Goal: Find contact information: Find contact information

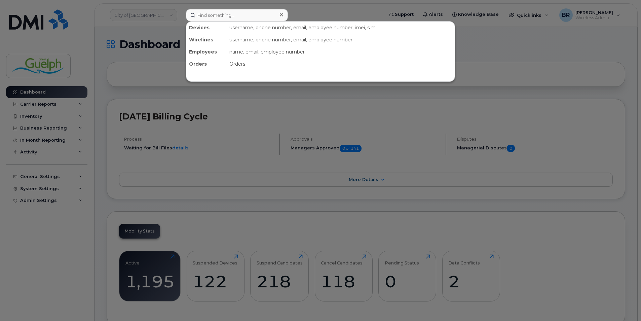
click at [223, 13] on input at bounding box center [237, 15] width 102 height 12
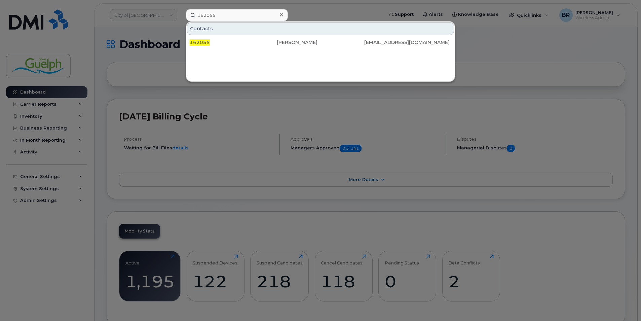
type input "162055"
click at [283, 16] on div at bounding box center [282, 15] width 10 height 10
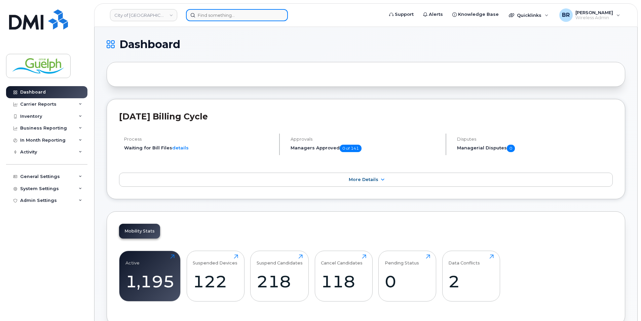
click at [240, 18] on input at bounding box center [237, 15] width 102 height 12
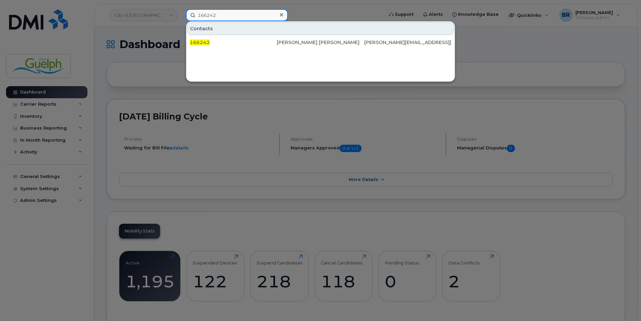
type input "166242"
click at [282, 14] on icon at bounding box center [281, 14] width 3 height 3
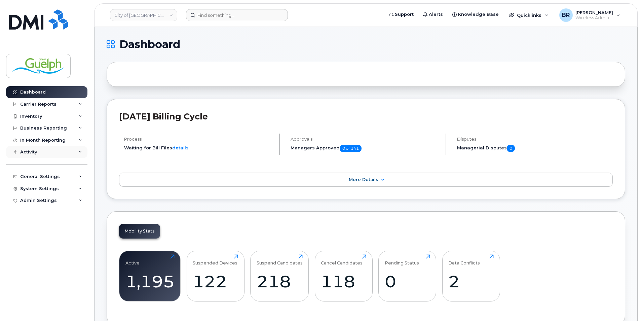
click at [32, 148] on div "Activity" at bounding box center [46, 152] width 81 height 12
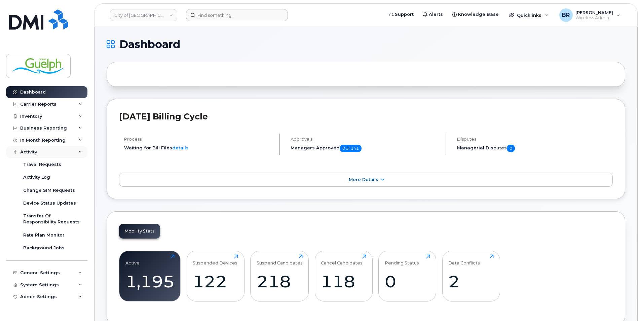
click at [32, 148] on div "Activity" at bounding box center [46, 152] width 81 height 12
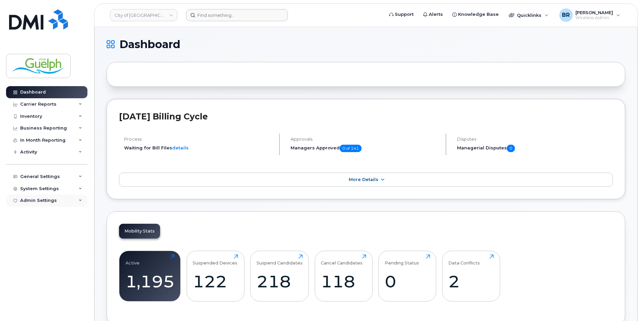
click at [35, 198] on div "Admin Settings" at bounding box center [46, 200] width 81 height 12
click at [37, 188] on div "System Settings" at bounding box center [39, 188] width 39 height 5
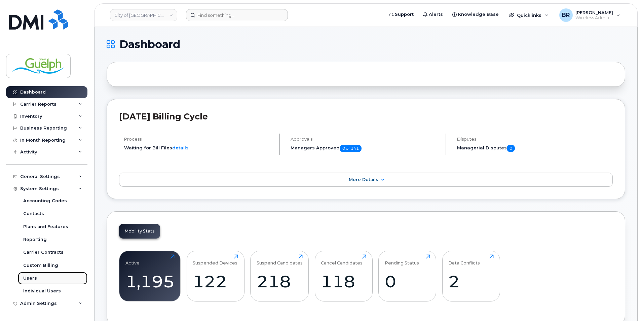
click at [39, 278] on link "Users" at bounding box center [53, 278] width 70 height 13
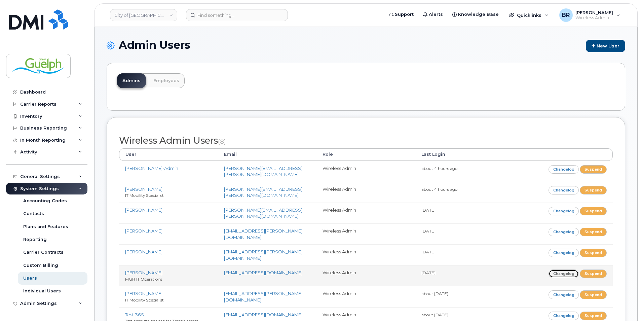
click at [568, 270] on link "Changelog" at bounding box center [564, 274] width 31 height 8
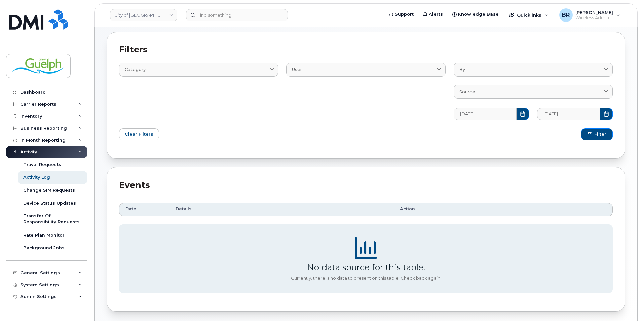
scroll to position [54, 0]
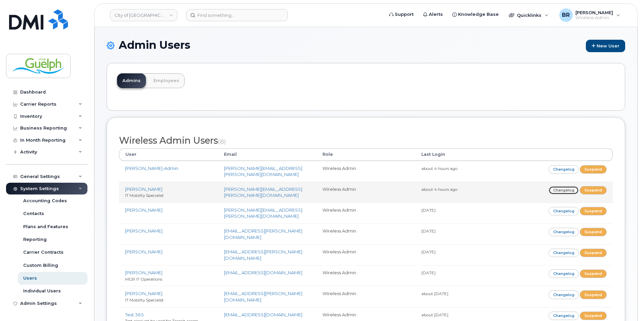
click at [563, 186] on link "Changelog" at bounding box center [564, 190] width 31 height 8
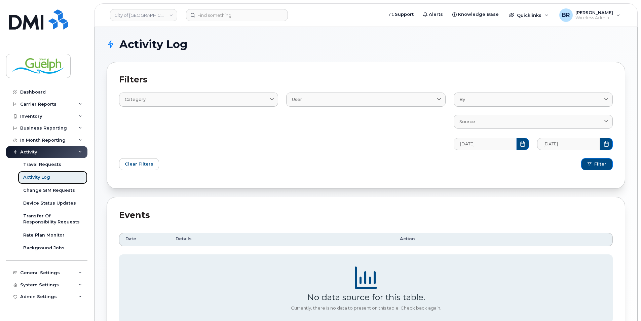
click at [42, 176] on div "Activity Log" at bounding box center [36, 177] width 27 height 6
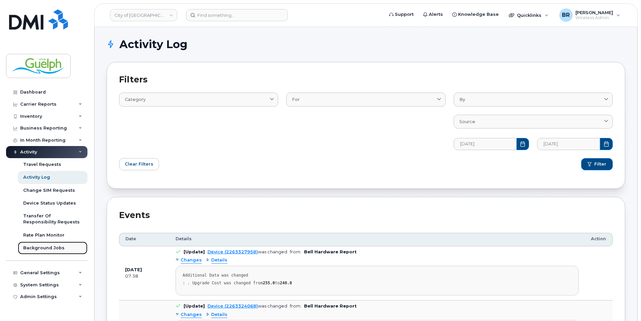
click at [48, 244] on link "Background Jobs" at bounding box center [53, 248] width 70 height 13
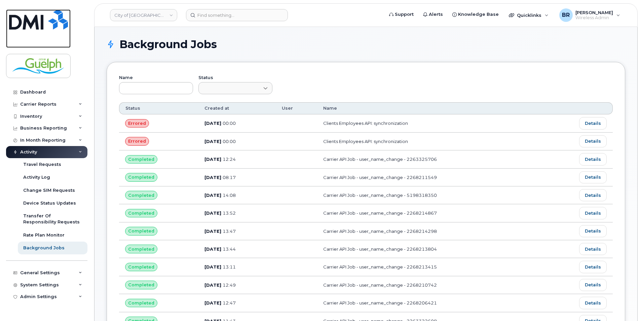
click at [52, 25] on img at bounding box center [38, 19] width 59 height 20
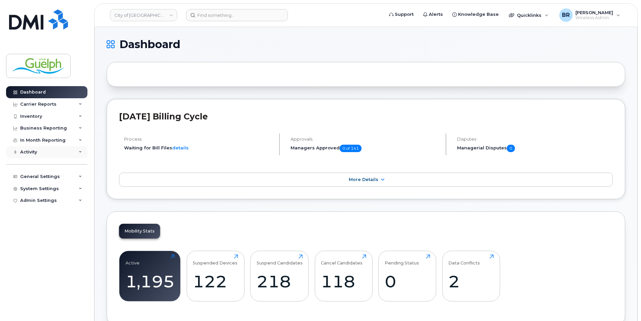
click at [78, 154] on div "Activity" at bounding box center [46, 152] width 81 height 12
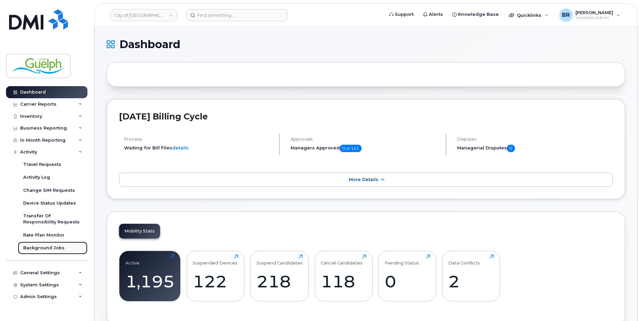
click at [72, 244] on link "Background Jobs" at bounding box center [53, 248] width 70 height 13
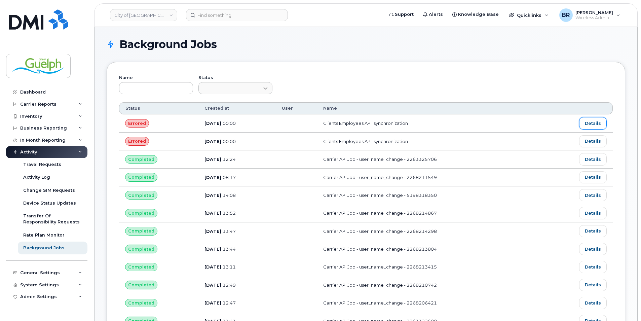
click at [594, 121] on link "Details" at bounding box center [593, 123] width 28 height 12
click at [38, 22] on img at bounding box center [38, 19] width 59 height 20
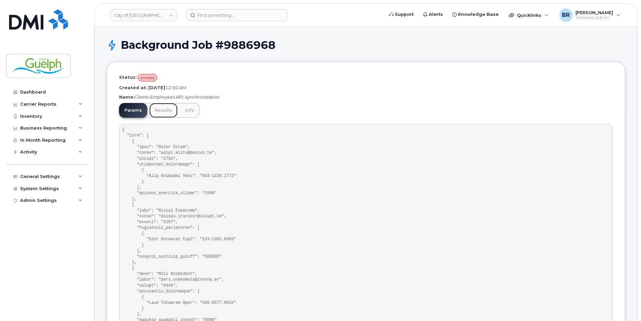
click at [159, 111] on link "Results" at bounding box center [163, 110] width 28 height 15
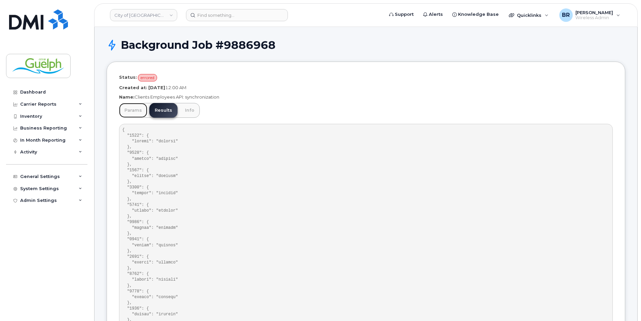
click at [135, 114] on link "Params" at bounding box center [133, 110] width 28 height 15
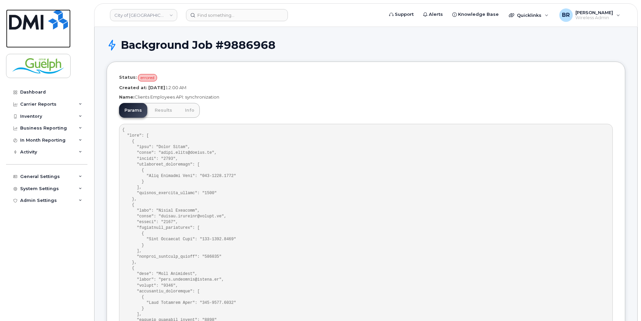
click at [45, 27] on img at bounding box center [38, 19] width 59 height 20
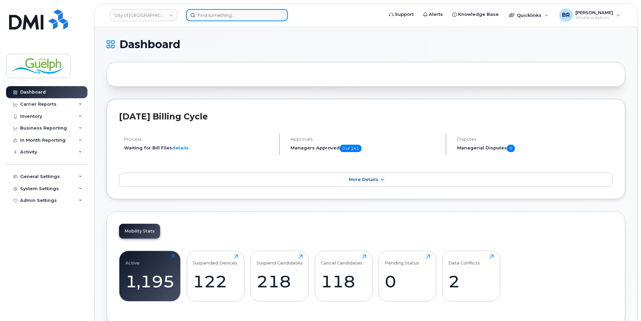
click at [225, 14] on input at bounding box center [237, 15] width 102 height 12
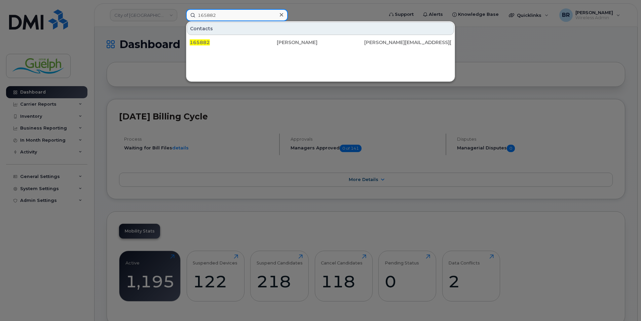
type input "165882"
click at [281, 14] on icon at bounding box center [281, 14] width 3 height 5
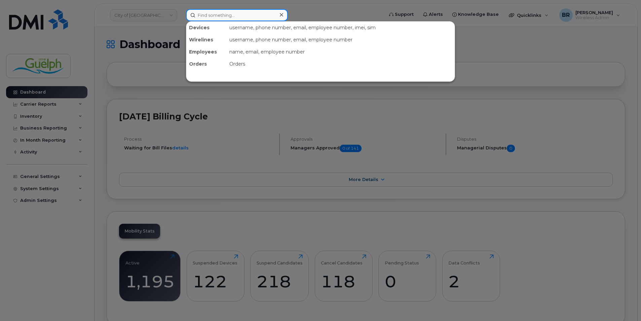
click at [237, 19] on input at bounding box center [237, 15] width 102 height 12
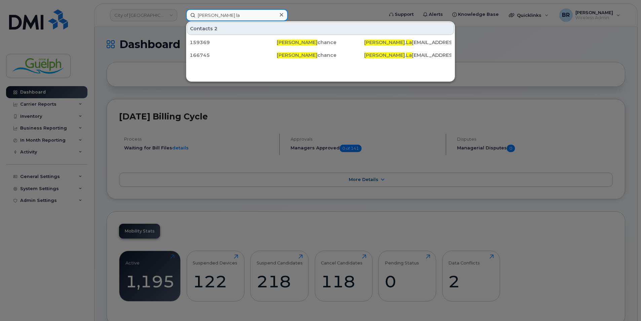
type input "eric la"
click at [283, 16] on icon at bounding box center [281, 14] width 3 height 3
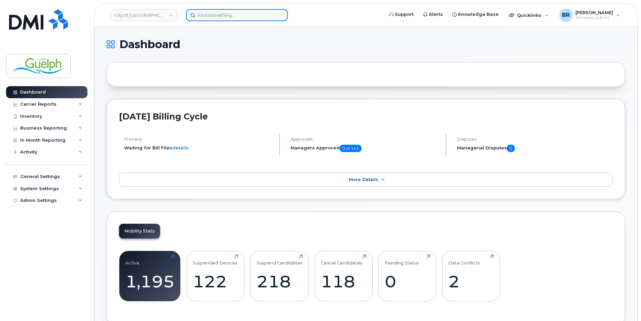
click at [227, 17] on input at bounding box center [237, 15] width 102 height 12
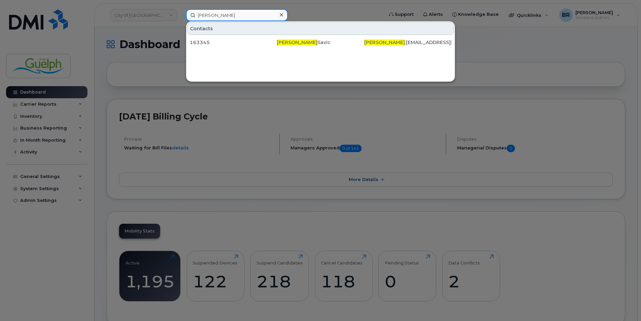
type input "jelena"
click at [281, 14] on icon at bounding box center [281, 14] width 3 height 5
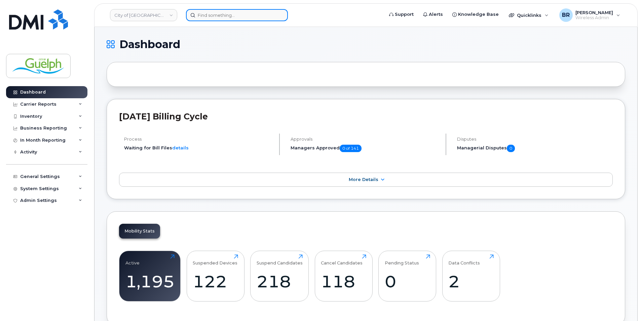
click at [227, 13] on input at bounding box center [237, 15] width 102 height 12
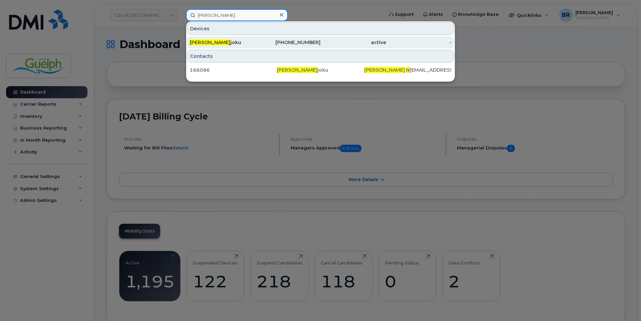
type input "felix n"
click at [210, 41] on div "Felix N joku" at bounding box center [223, 42] width 66 height 7
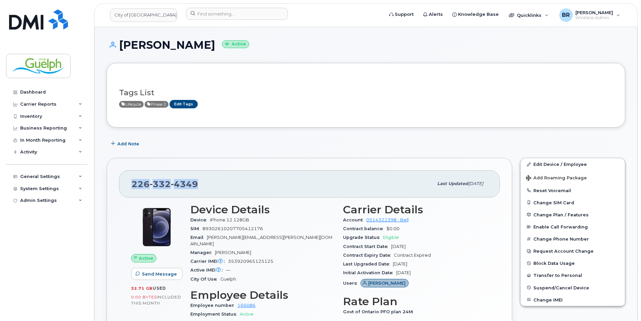
drag, startPoint x: 211, startPoint y: 187, endPoint x: 133, endPoint y: 184, distance: 78.1
click at [133, 184] on div "[PHONE_NUMBER]" at bounding box center [283, 184] width 302 height 14
copy span "[PHONE_NUMBER]"
drag, startPoint x: 55, startPoint y: 23, endPoint x: 78, endPoint y: 17, distance: 23.8
click at [55, 23] on img at bounding box center [38, 19] width 59 height 20
